Goal: Information Seeking & Learning: Learn about a topic

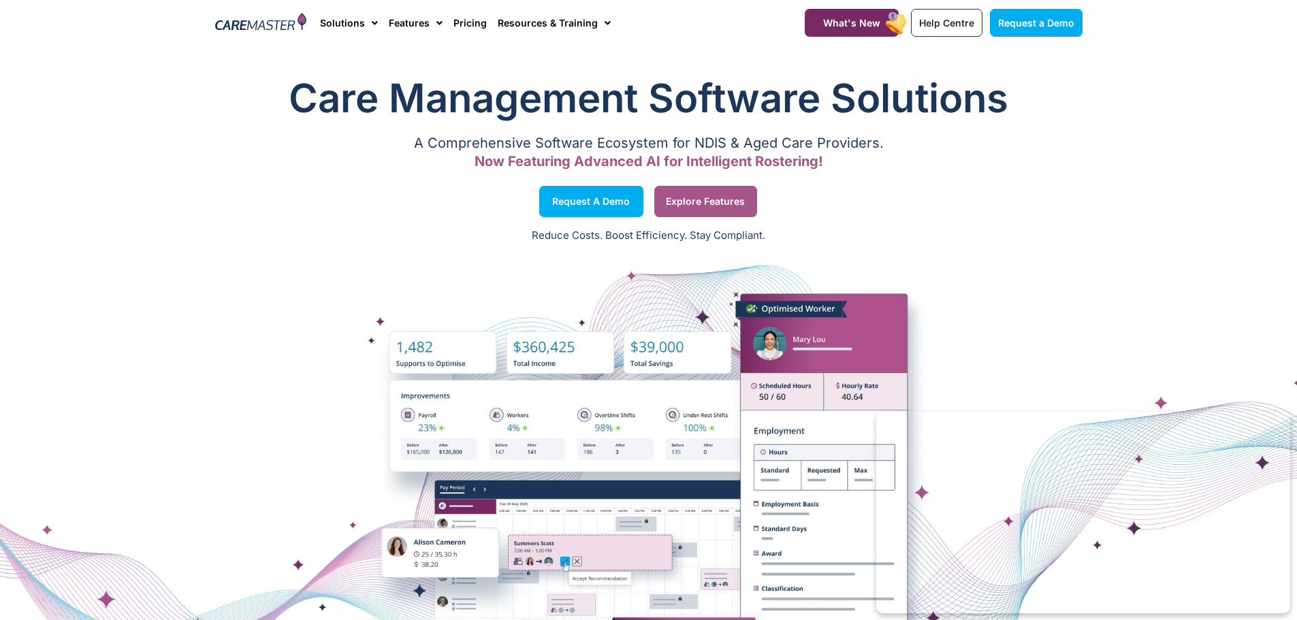
click at [724, 203] on span "Explore Features" at bounding box center [705, 201] width 79 height 7
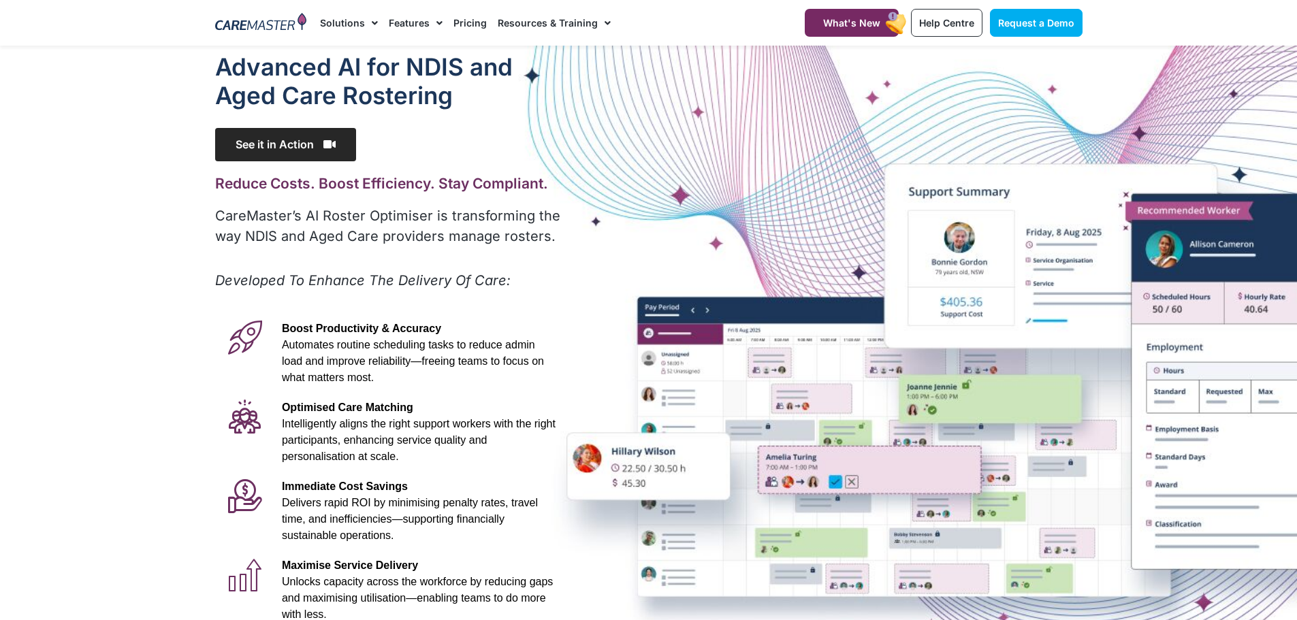
click at [313, 146] on span "See it in Action" at bounding box center [285, 144] width 141 height 33
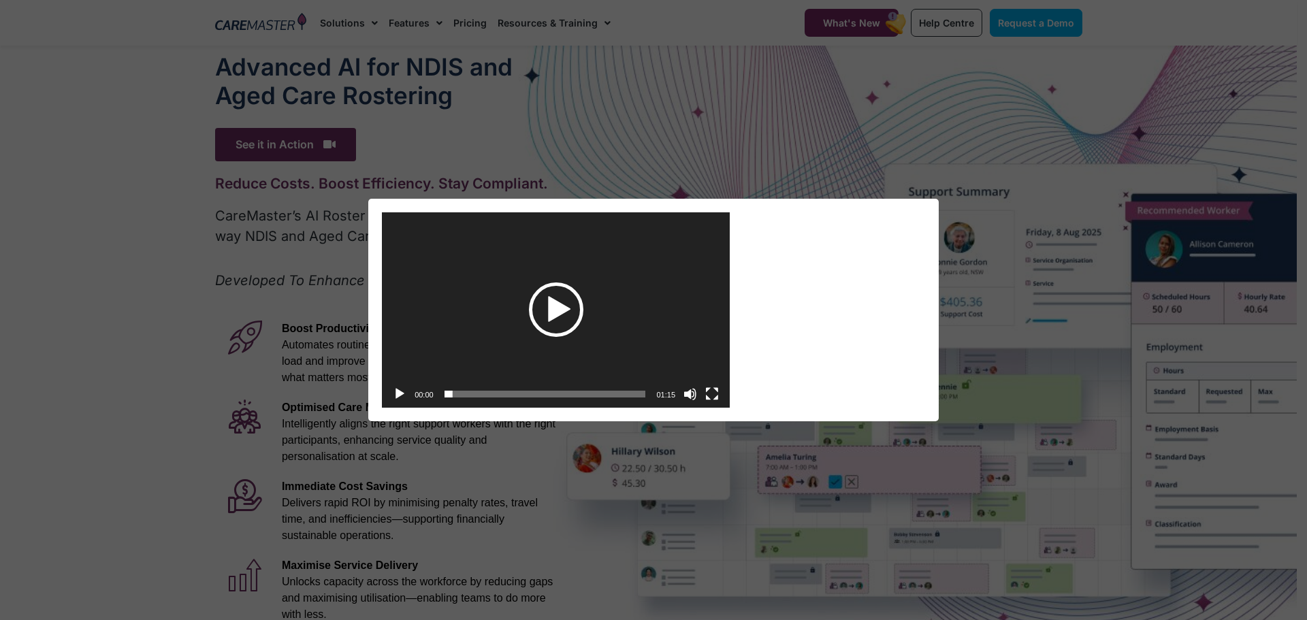
click at [553, 304] on div "Play" at bounding box center [556, 309] width 54 height 54
click at [709, 136] on div "Video Player https://caremaster.com.au/wp-content/uploads/2025/05/RO_screenshot…" at bounding box center [653, 310] width 1307 height 620
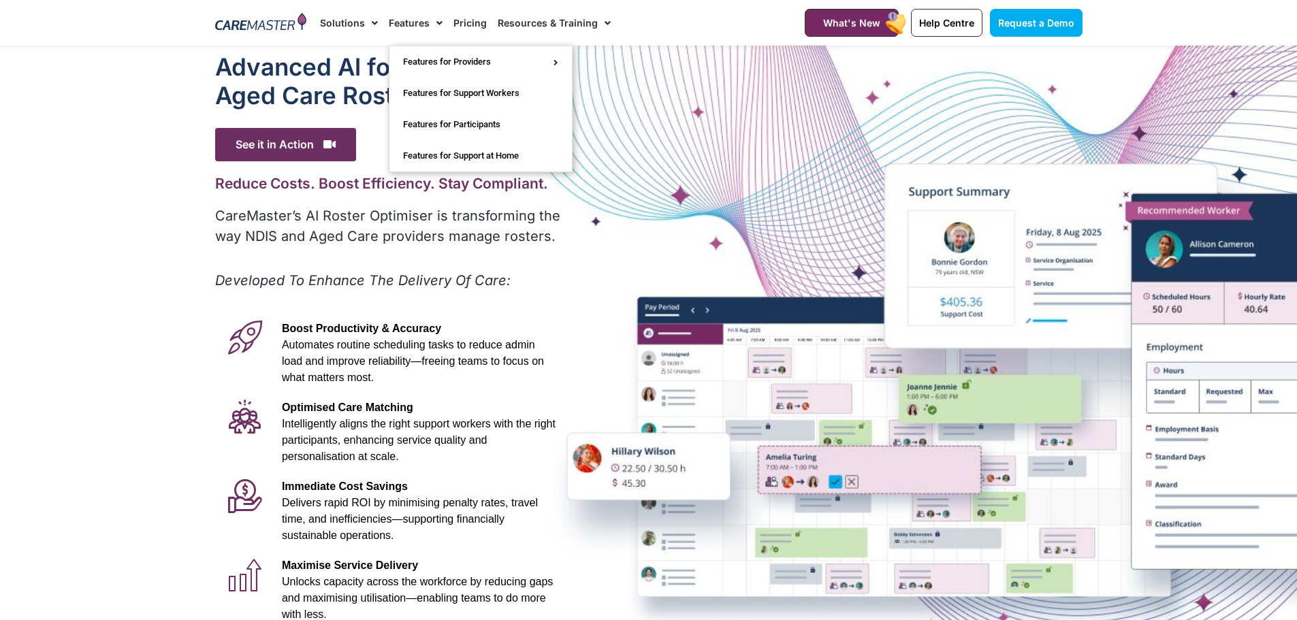
click at [423, 22] on link "Features" at bounding box center [416, 23] width 54 height 46
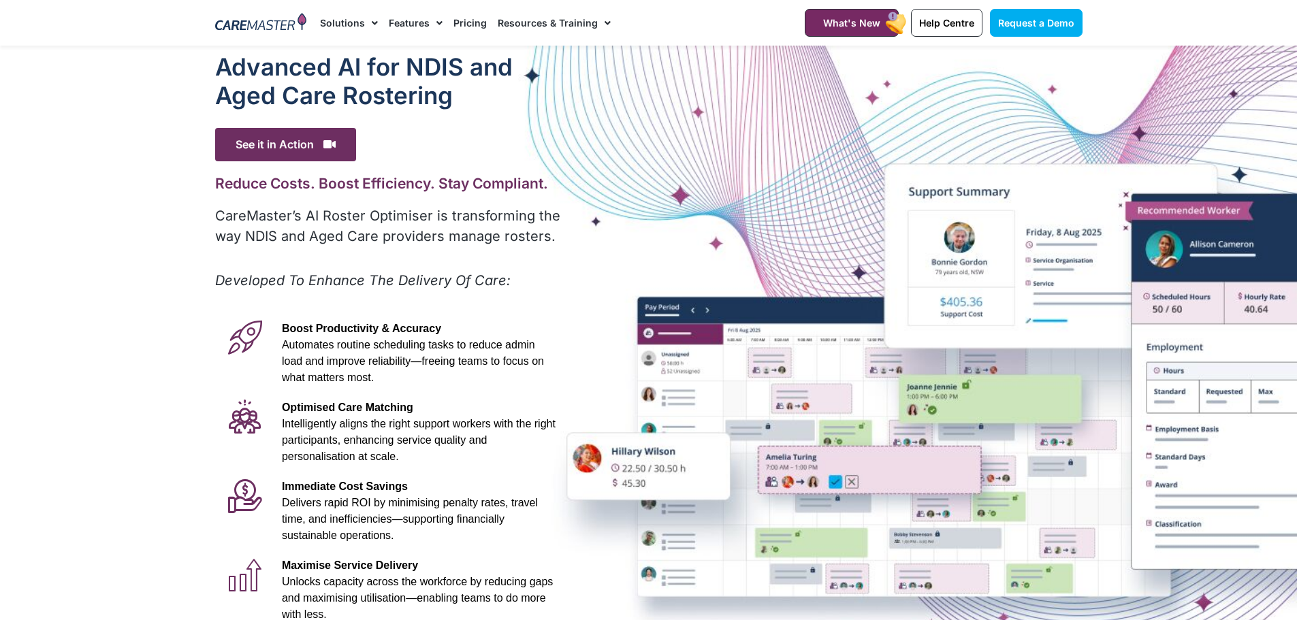
click at [412, 27] on link "Features" at bounding box center [416, 23] width 54 height 46
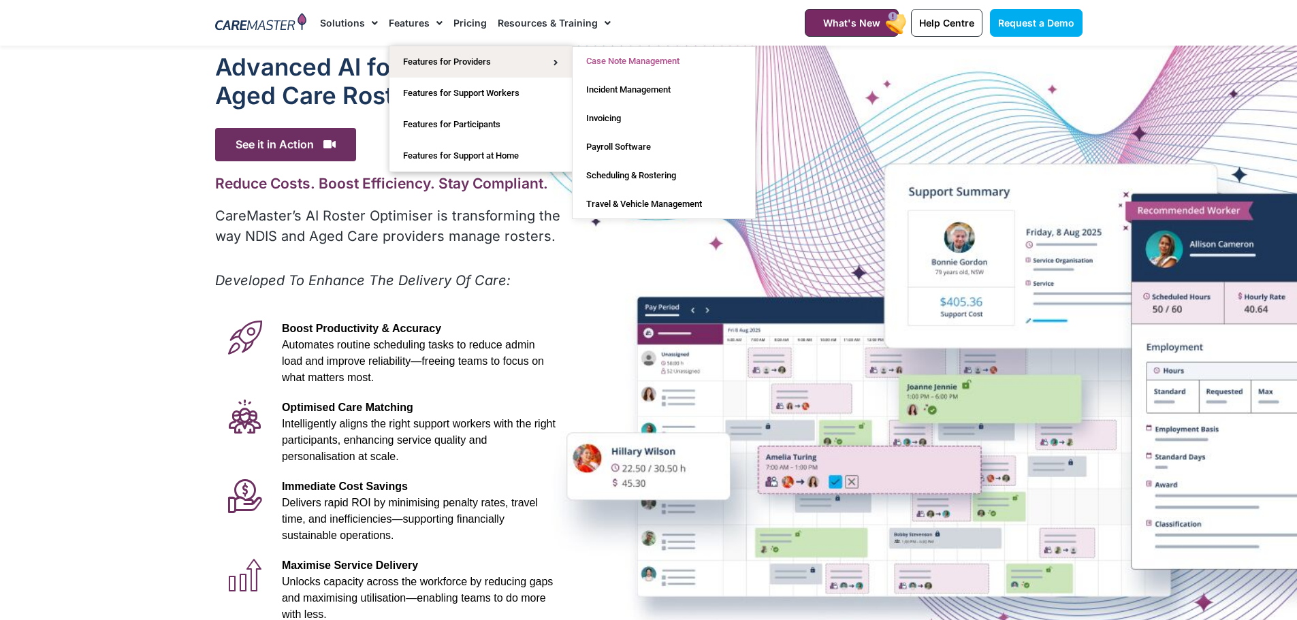
click at [671, 67] on link "Case Note Management" at bounding box center [663, 61] width 182 height 29
